Goal: Information Seeking & Learning: Learn about a topic

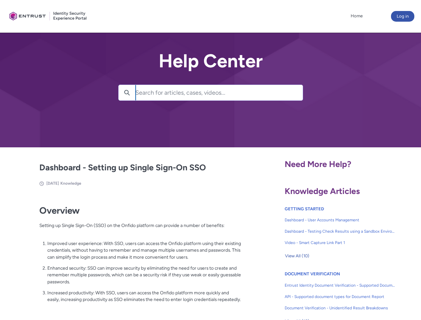
click at [127, 93] on lightning-primitive-icon "button" at bounding box center [127, 92] width 6 height 5
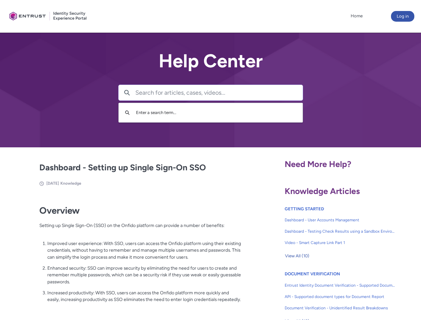
click at [128, 255] on p "Improved user experience: With SSO, users can access the Onfido platform using …" at bounding box center [144, 250] width 194 height 21
click at [297, 256] on span "View All (10)" at bounding box center [297, 256] width 24 height 10
click at [322, 291] on link "API - Supported document types for Document Report" at bounding box center [339, 296] width 111 height 11
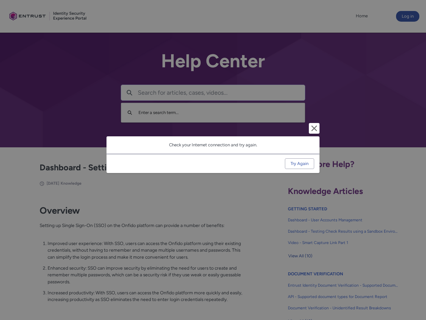
click at [410, 291] on div "Cancel and close Check your Internet connection and try again. Try Again" at bounding box center [213, 160] width 426 height 320
